Goal: Task Accomplishment & Management: Use online tool/utility

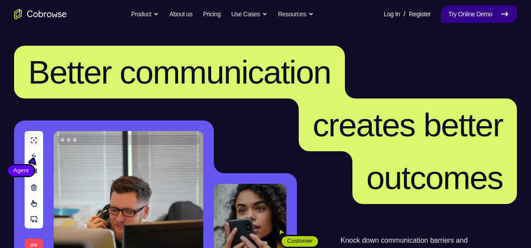
click at [461, 11] on link "Try Online Demo" at bounding box center [479, 14] width 76 height 18
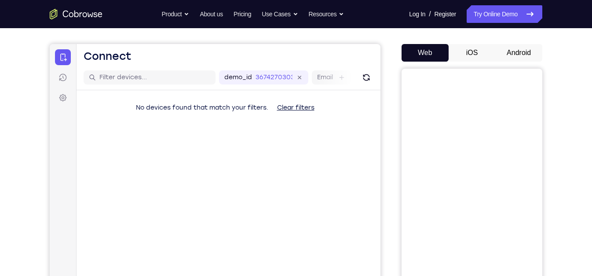
scroll to position [70, 0]
click at [516, 52] on button "Android" at bounding box center [518, 54] width 47 height 18
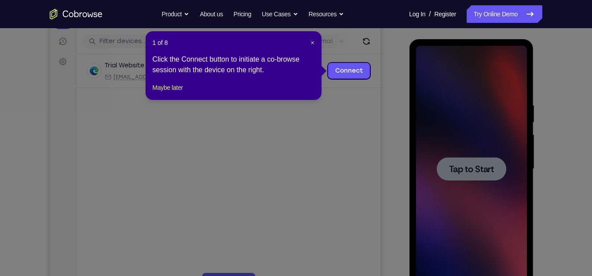
scroll to position [106, 0]
click at [312, 43] on span "×" at bounding box center [313, 42] width 4 height 7
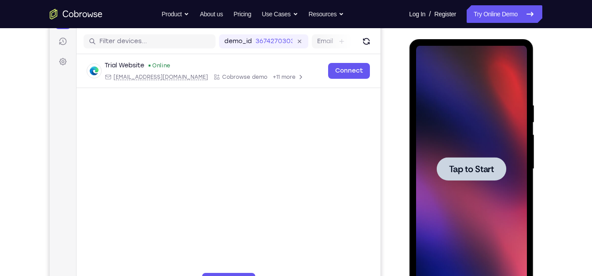
click at [468, 168] on span "Tap to Start" at bounding box center [471, 169] width 45 height 9
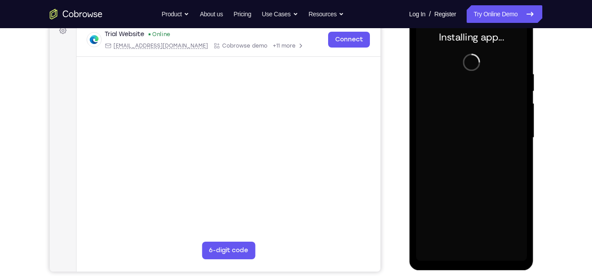
scroll to position [134, 0]
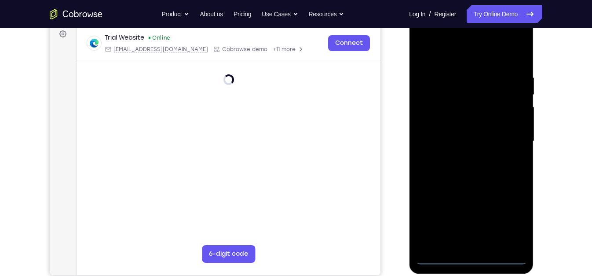
click at [471, 248] on div at bounding box center [471, 141] width 111 height 246
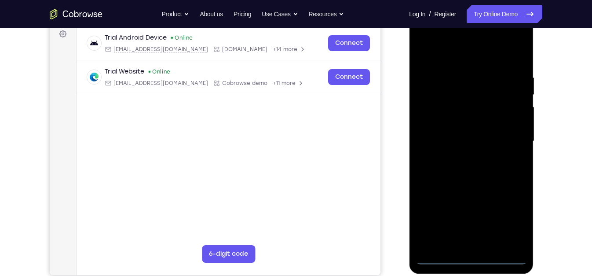
click at [472, 248] on div at bounding box center [471, 141] width 111 height 246
click at [510, 216] on div at bounding box center [471, 141] width 111 height 246
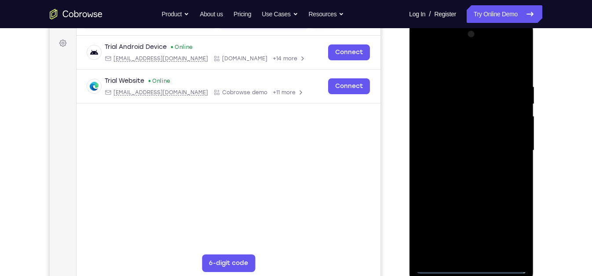
scroll to position [124, 0]
click at [424, 50] on div at bounding box center [471, 151] width 111 height 246
click at [429, 121] on div at bounding box center [471, 151] width 111 height 246
click at [458, 150] on div at bounding box center [471, 151] width 111 height 246
click at [458, 142] on div at bounding box center [471, 151] width 111 height 246
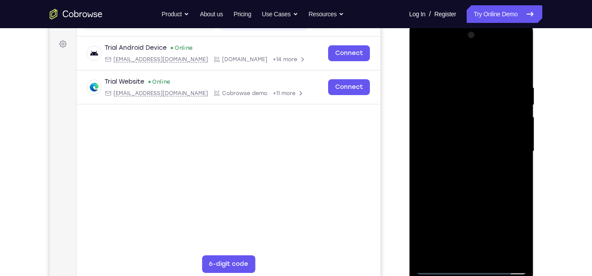
click at [461, 160] on div at bounding box center [471, 151] width 111 height 246
drag, startPoint x: 441, startPoint y: 216, endPoint x: 438, endPoint y: 129, distance: 87.2
click at [438, 129] on div at bounding box center [471, 151] width 111 height 246
click at [466, 246] on div at bounding box center [471, 151] width 111 height 246
click at [500, 71] on div at bounding box center [471, 151] width 111 height 246
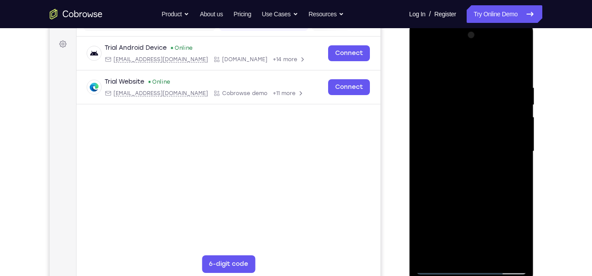
click at [425, 57] on div at bounding box center [471, 151] width 111 height 246
click at [469, 127] on div at bounding box center [471, 151] width 111 height 246
click at [520, 157] on div at bounding box center [471, 151] width 111 height 246
click at [521, 67] on div at bounding box center [471, 151] width 111 height 246
click at [520, 66] on div at bounding box center [471, 151] width 111 height 246
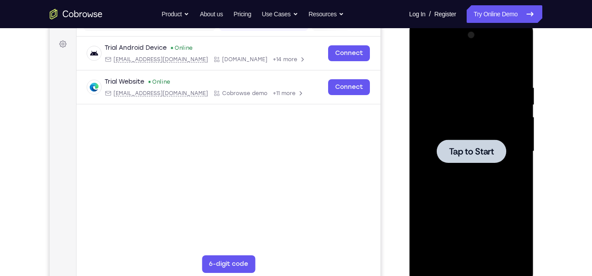
click at [475, 144] on div at bounding box center [471, 150] width 70 height 23
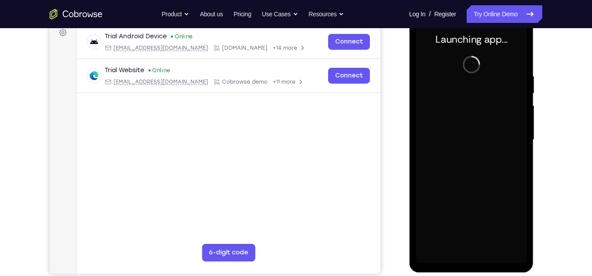
scroll to position [137, 0]
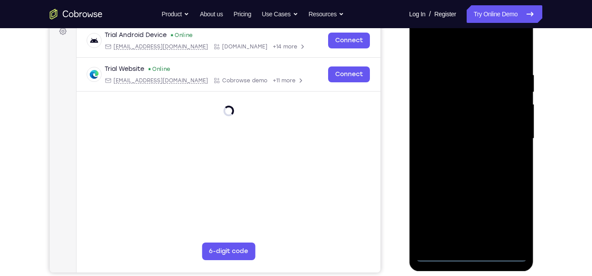
click at [472, 248] on div at bounding box center [471, 138] width 111 height 246
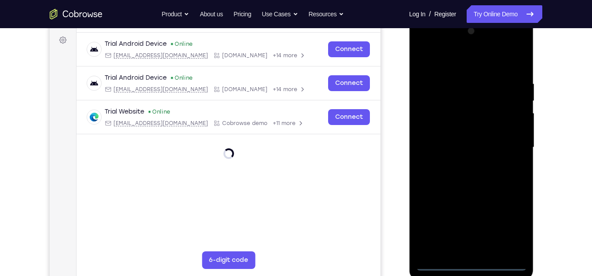
scroll to position [127, 0]
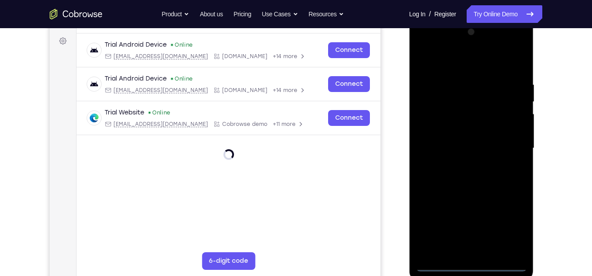
click at [509, 223] on div at bounding box center [471, 148] width 111 height 246
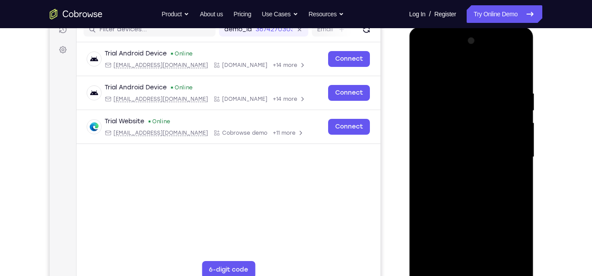
scroll to position [123, 0]
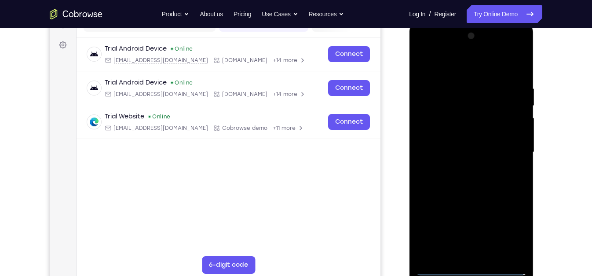
click at [432, 44] on div at bounding box center [471, 152] width 111 height 246
click at [437, 123] on div at bounding box center [471, 152] width 111 height 246
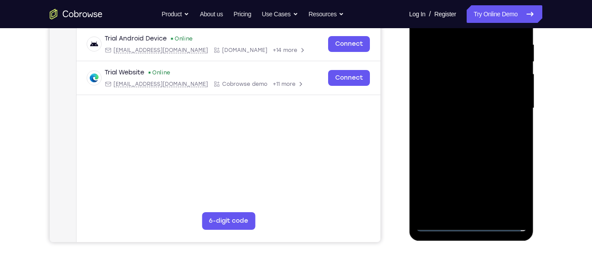
scroll to position [168, 0]
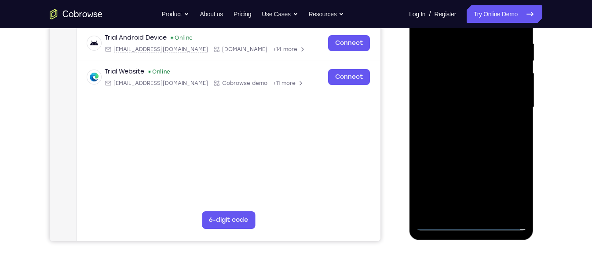
click at [471, 206] on div at bounding box center [471, 107] width 111 height 246
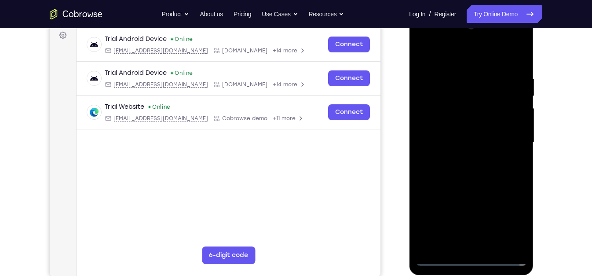
scroll to position [132, 0]
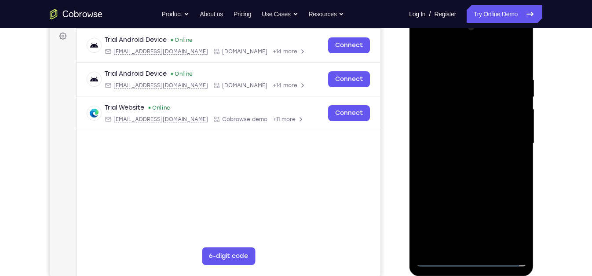
click at [471, 132] on div at bounding box center [471, 143] width 111 height 246
click at [467, 125] on div at bounding box center [471, 143] width 111 height 246
click at [467, 141] on div at bounding box center [471, 143] width 111 height 246
drag, startPoint x: 434, startPoint y: 57, endPoint x: 538, endPoint y: 62, distance: 104.4
click at [531, 62] on html "Online web based iOS Simulators and Android Emulators. Run iPhone, iPad, Mobile…" at bounding box center [471, 146] width 125 height 264
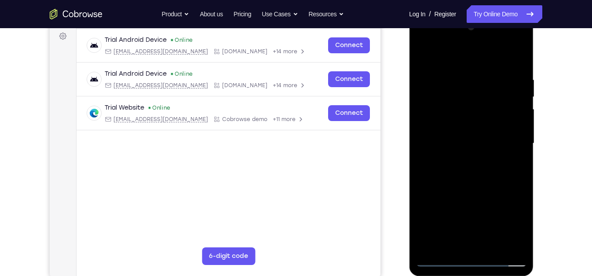
drag, startPoint x: 454, startPoint y: 185, endPoint x: 425, endPoint y: 109, distance: 81.6
click at [425, 109] on div at bounding box center [471, 143] width 111 height 246
click at [453, 238] on div at bounding box center [471, 143] width 111 height 246
drag, startPoint x: 507, startPoint y: 150, endPoint x: 427, endPoint y: 145, distance: 80.2
click at [427, 145] on div at bounding box center [471, 143] width 111 height 246
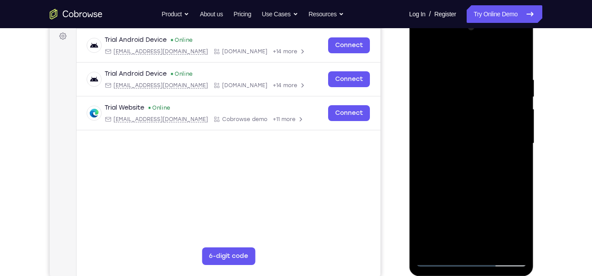
drag, startPoint x: 509, startPoint y: 153, endPoint x: 454, endPoint y: 152, distance: 55.9
click at [454, 152] on div at bounding box center [471, 143] width 111 height 246
drag, startPoint x: 498, startPoint y: 143, endPoint x: 412, endPoint y: 143, distance: 86.2
click at [412, 143] on div at bounding box center [471, 145] width 125 height 262
drag, startPoint x: 498, startPoint y: 143, endPoint x: 436, endPoint y: 146, distance: 63.0
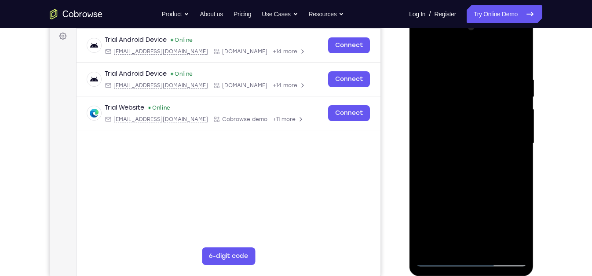
click at [436, 146] on div at bounding box center [471, 143] width 111 height 246
click at [430, 107] on div at bounding box center [471, 143] width 111 height 246
